Goal: Task Accomplishment & Management: Manage account settings

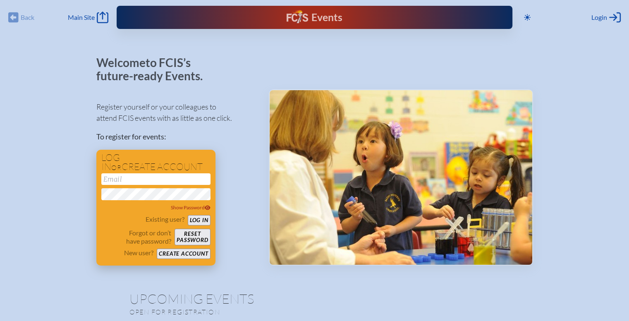
type input "[EMAIL_ADDRESS][DOMAIN_NAME]"
click at [206, 218] on button "Log in" at bounding box center [199, 220] width 23 height 10
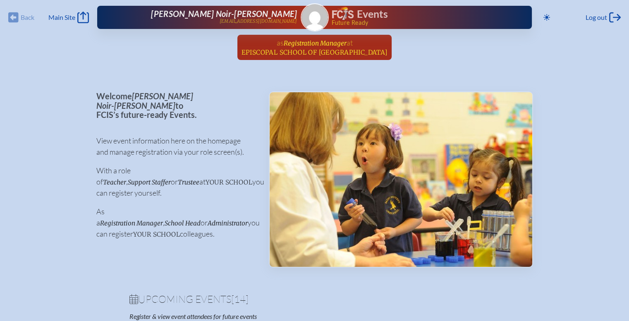
click at [337, 52] on span "Episcopal School of [GEOGRAPHIC_DATA]" at bounding box center [315, 52] width 146 height 8
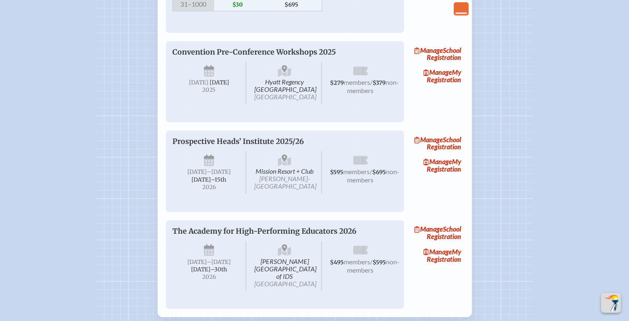
scroll to position [1333, 0]
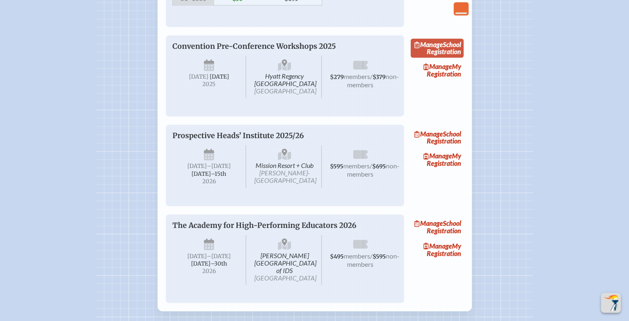
click at [453, 58] on link "Manage School Registration" at bounding box center [437, 47] width 53 height 19
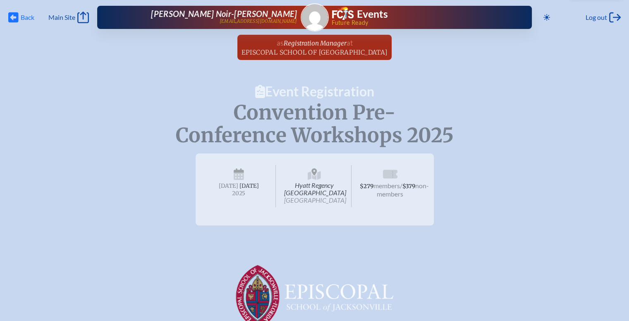
click at [21, 22] on span "Back Back" at bounding box center [21, 18] width 26 height 12
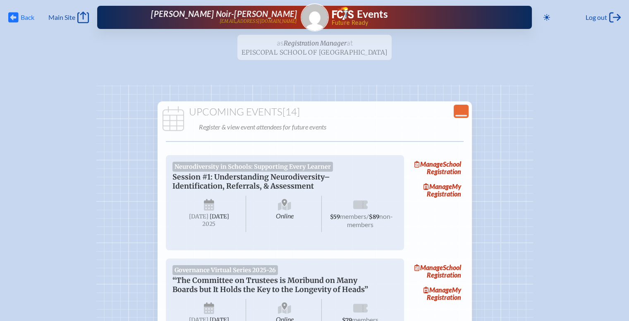
scroll to position [1357, 0]
